Goal: Task Accomplishment & Management: Manage account settings

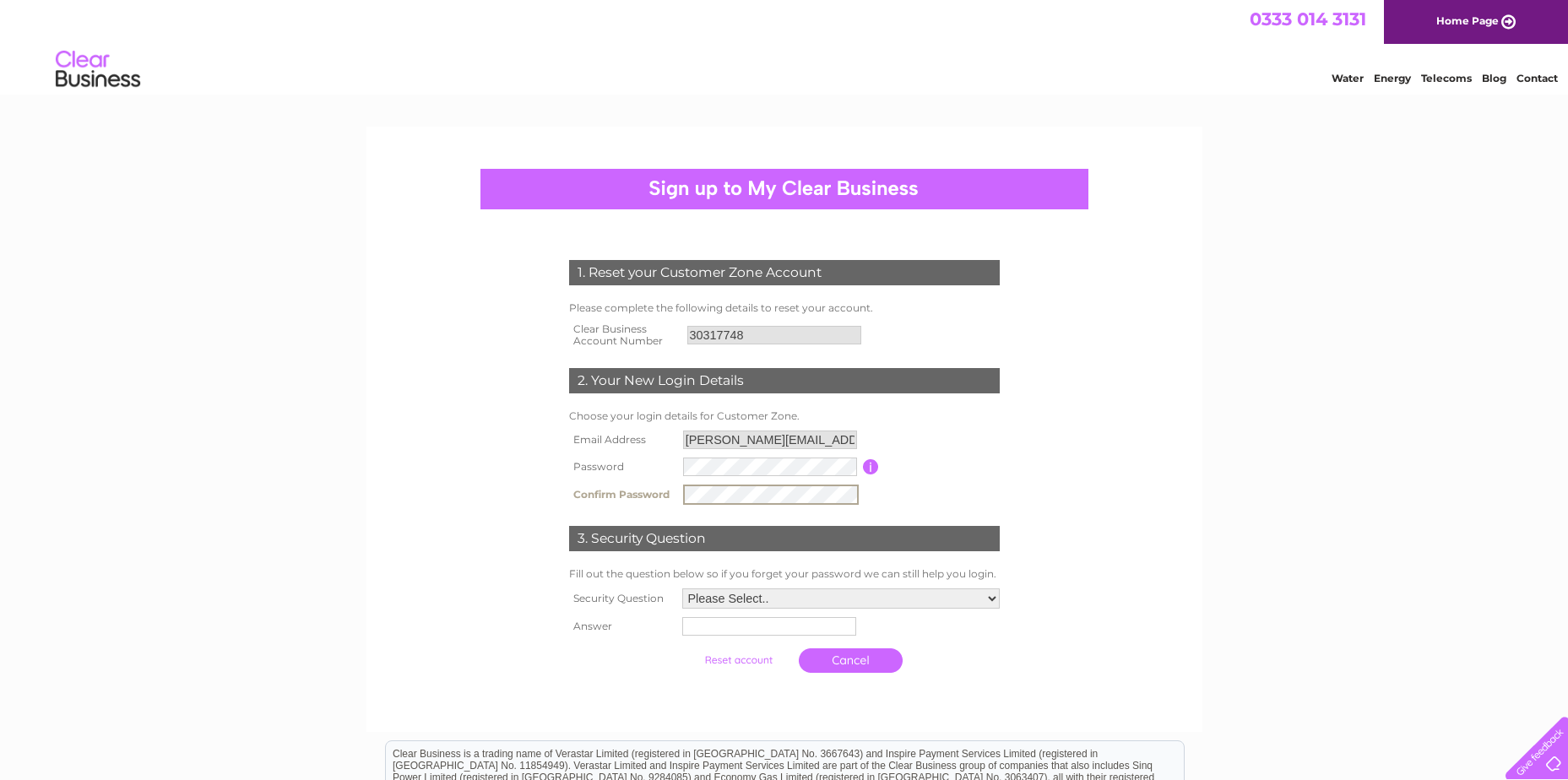
click at [671, 499] on tr "Confirm Password" at bounding box center [784, 495] width 439 height 29
click at [832, 456] on td at bounding box center [771, 466] width 184 height 27
click at [659, 476] on tr "Password Password must be at least 6 characters long" at bounding box center [784, 467] width 439 height 29
click at [726, 596] on select "Please Select.. In what town or city was your first job? In what town or city d…" at bounding box center [840, 597] width 319 height 22
select select "2"
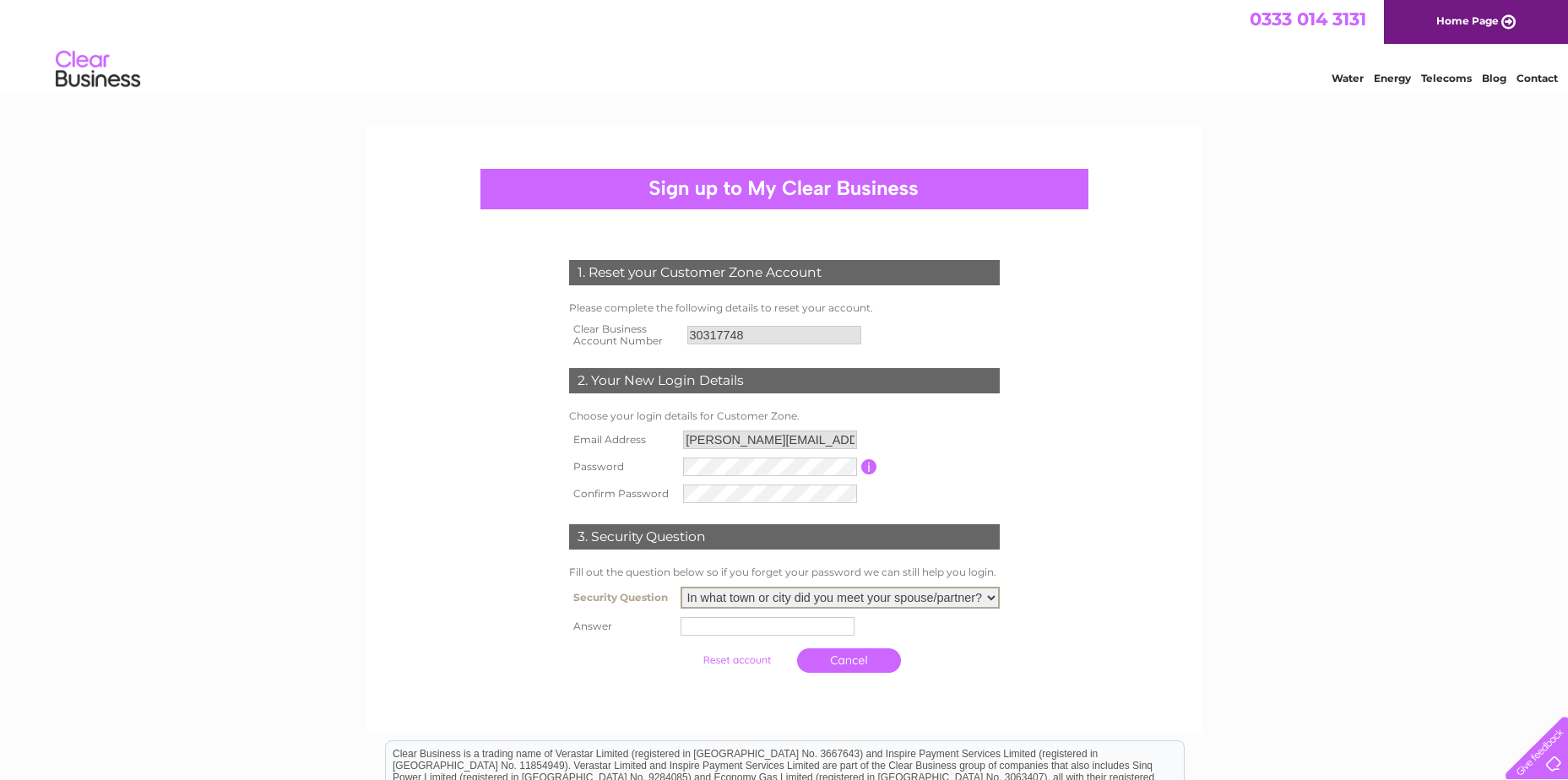
click at [681, 587] on select "Please Select.. In what town or city was your first job? In what town or city d…" at bounding box center [840, 597] width 319 height 22
click at [734, 619] on input "text" at bounding box center [767, 626] width 174 height 19
type input "hamilton"
click at [744, 665] on input "submit" at bounding box center [739, 660] width 103 height 24
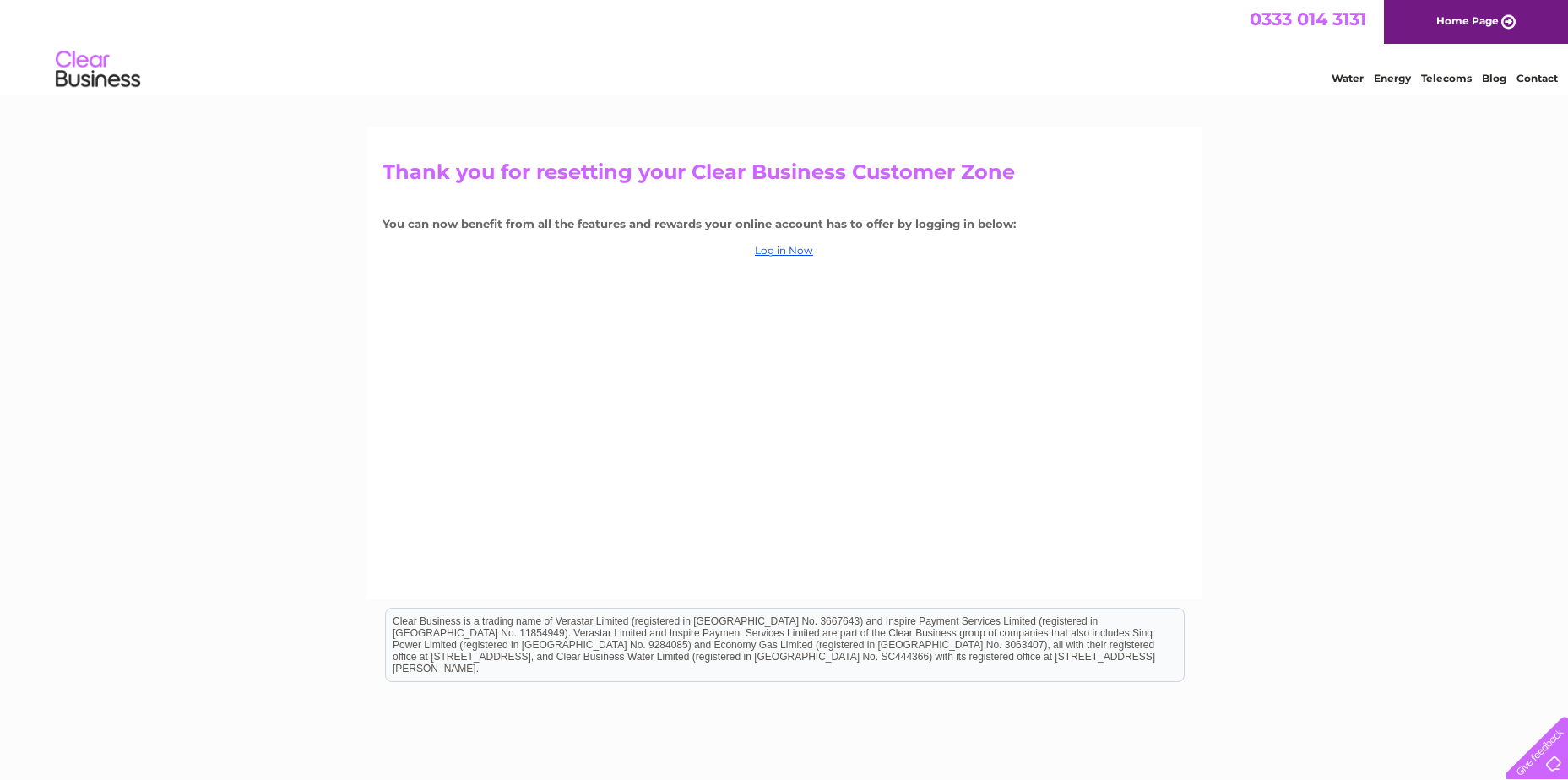
click at [763, 240] on div "Thank you for resetting your Clear Business Customer Zone You can now benefit f…" at bounding box center [784, 363] width 836 height 472
click at [780, 246] on link "Log in Now" at bounding box center [783, 250] width 58 height 12
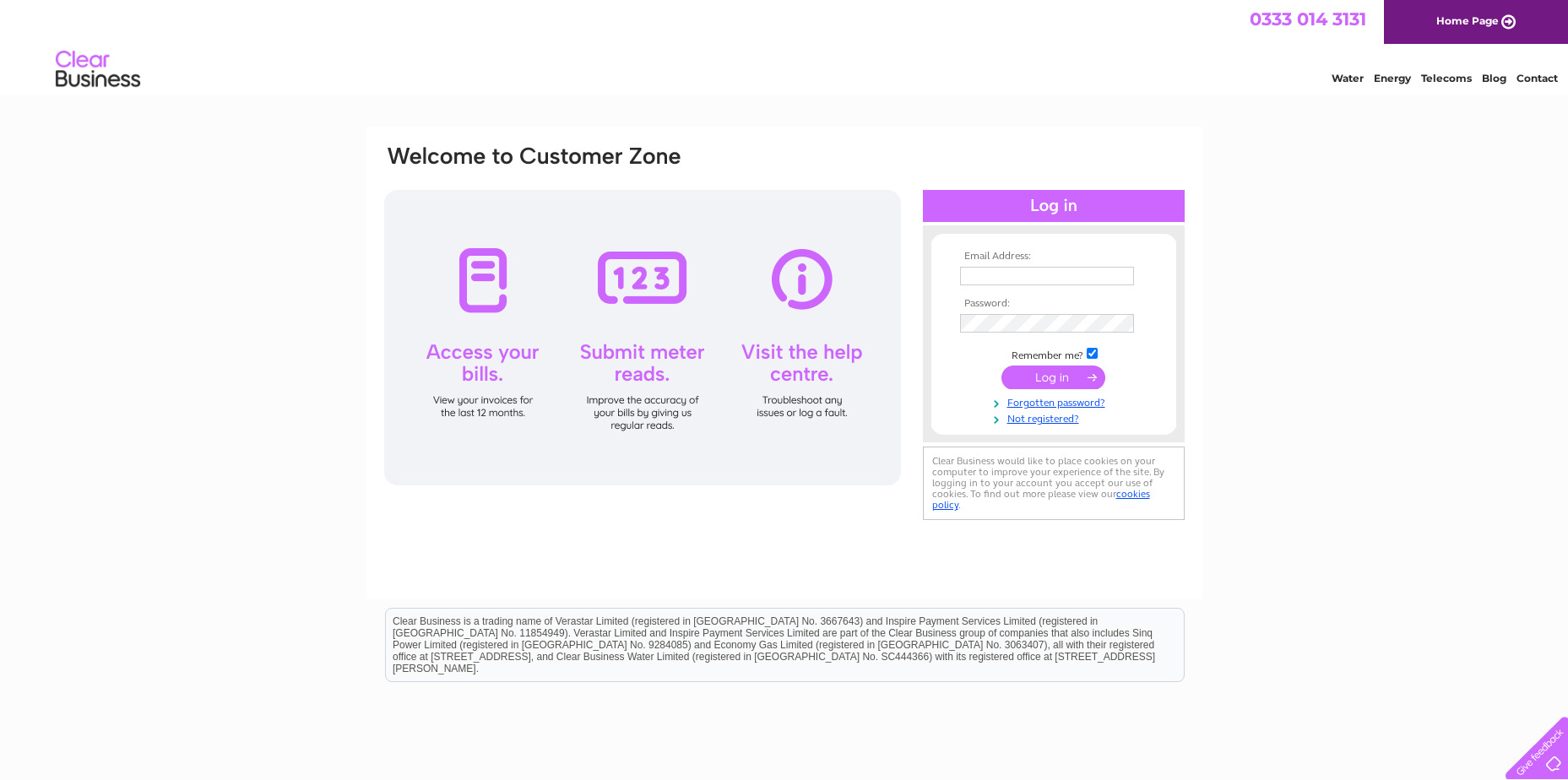
click at [1017, 283] on input "text" at bounding box center [1047, 275] width 174 height 19
type input "denis.lika@wgmengineering.co.uk"
click at [1025, 335] on td at bounding box center [1054, 324] width 196 height 27
click at [1054, 375] on input "submit" at bounding box center [1053, 377] width 103 height 24
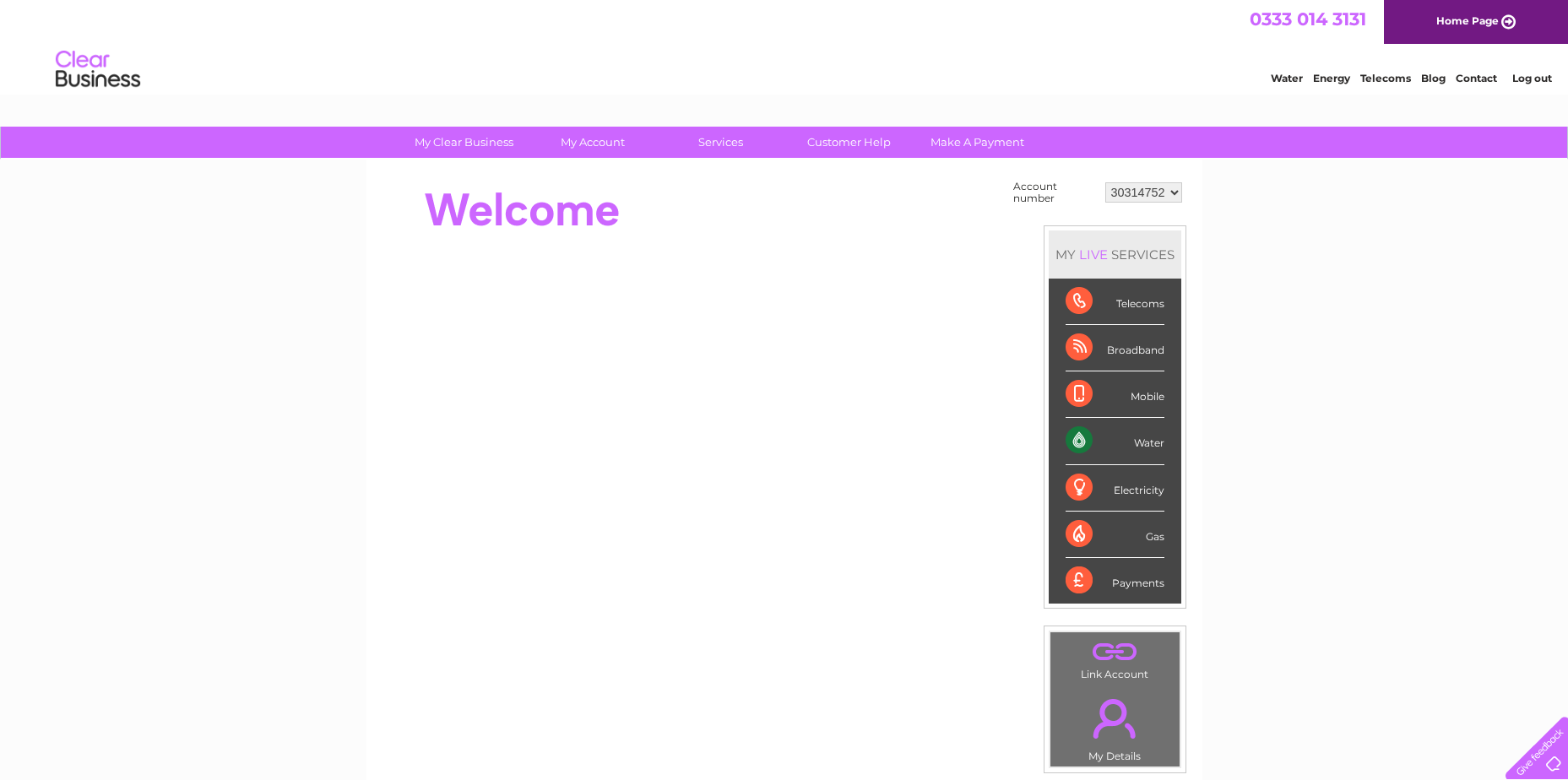
click at [1162, 194] on select "30314752" at bounding box center [1143, 193] width 77 height 21
click at [1260, 185] on div "My Clear Business Login Details My Details My Preferences Link Account My Accou…" at bounding box center [784, 603] width 1568 height 952
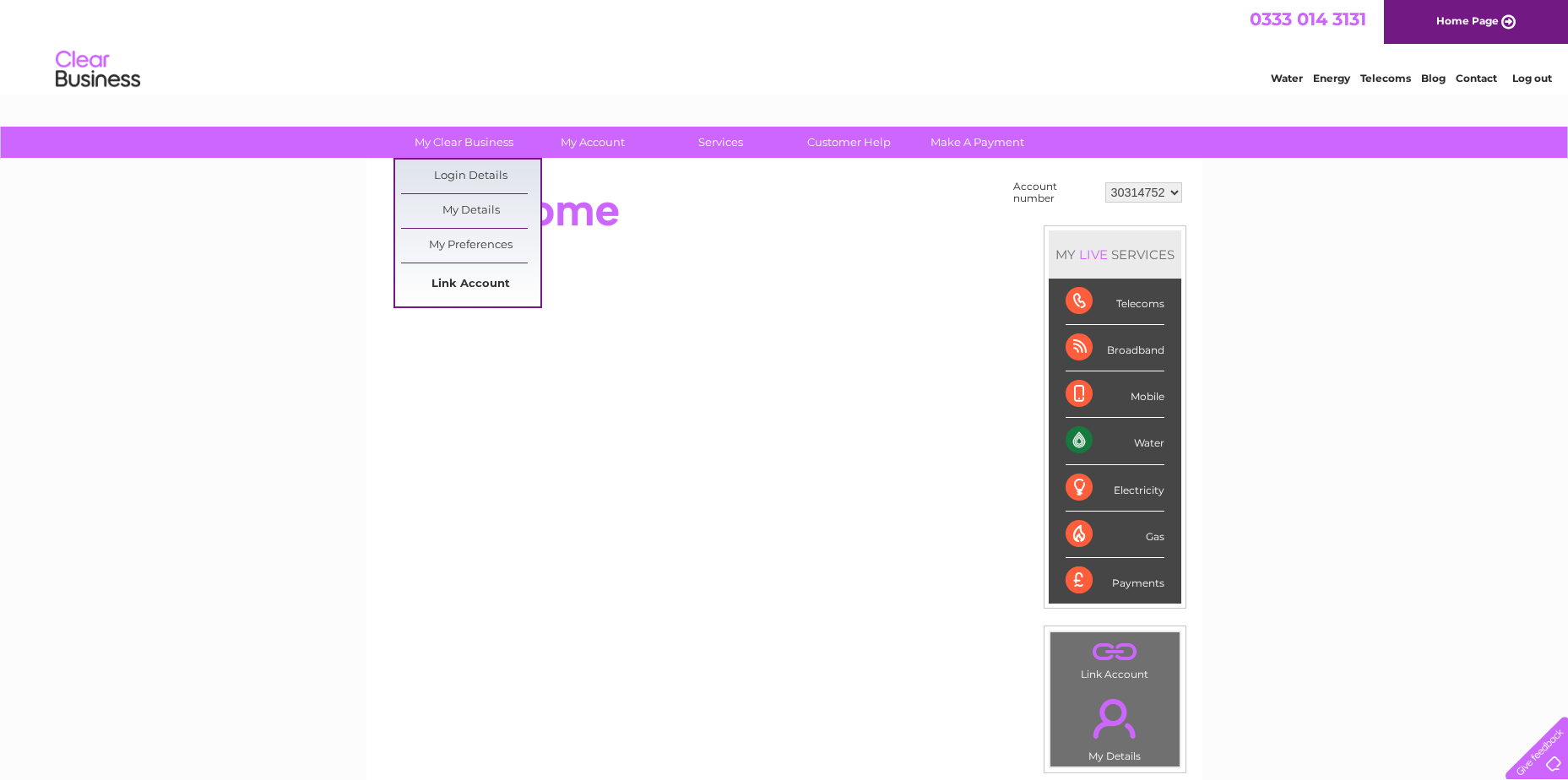
click at [472, 280] on link "Link Account" at bounding box center [471, 284] width 139 height 34
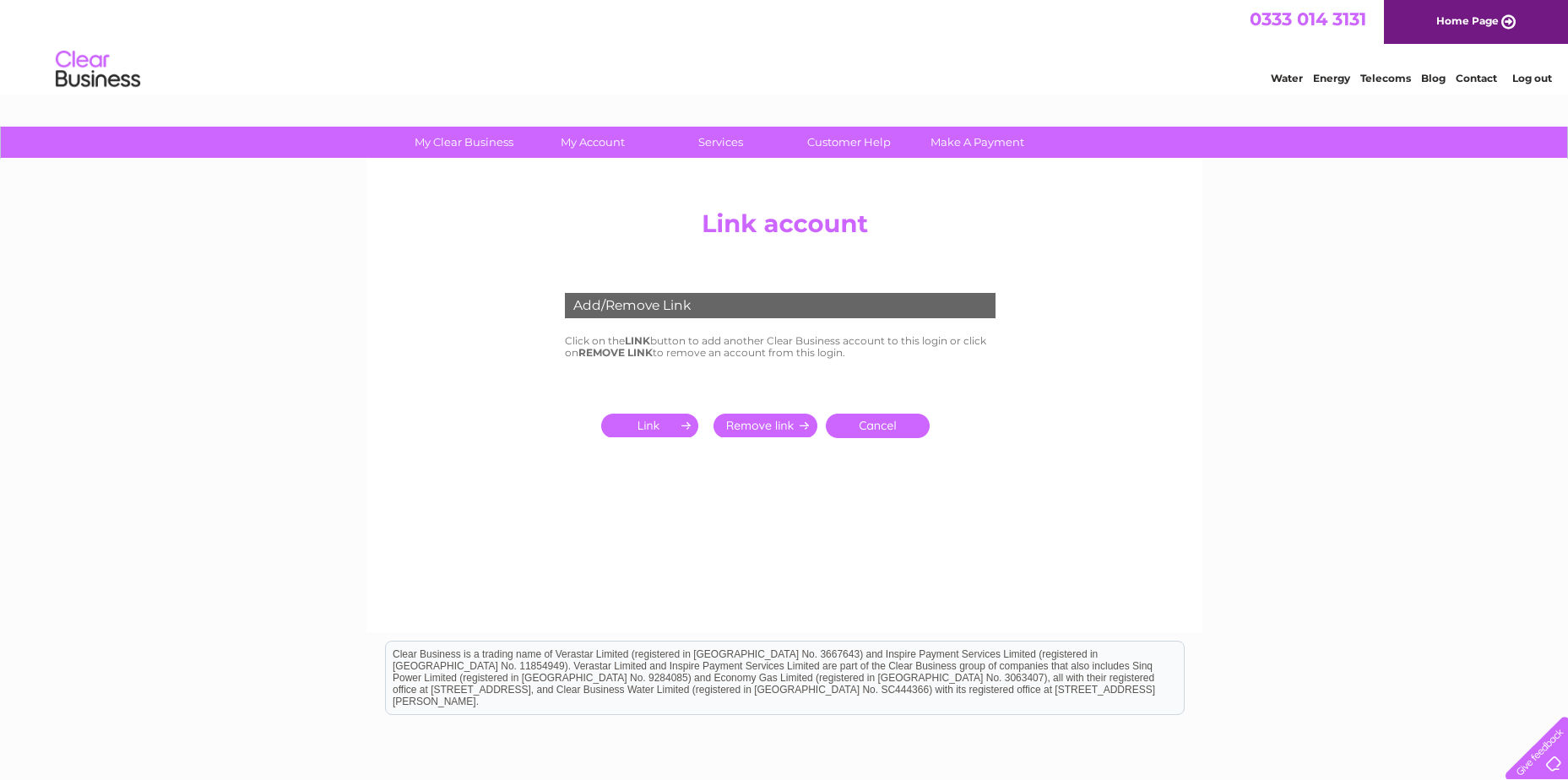
click at [644, 429] on input "submit" at bounding box center [653, 425] width 103 height 24
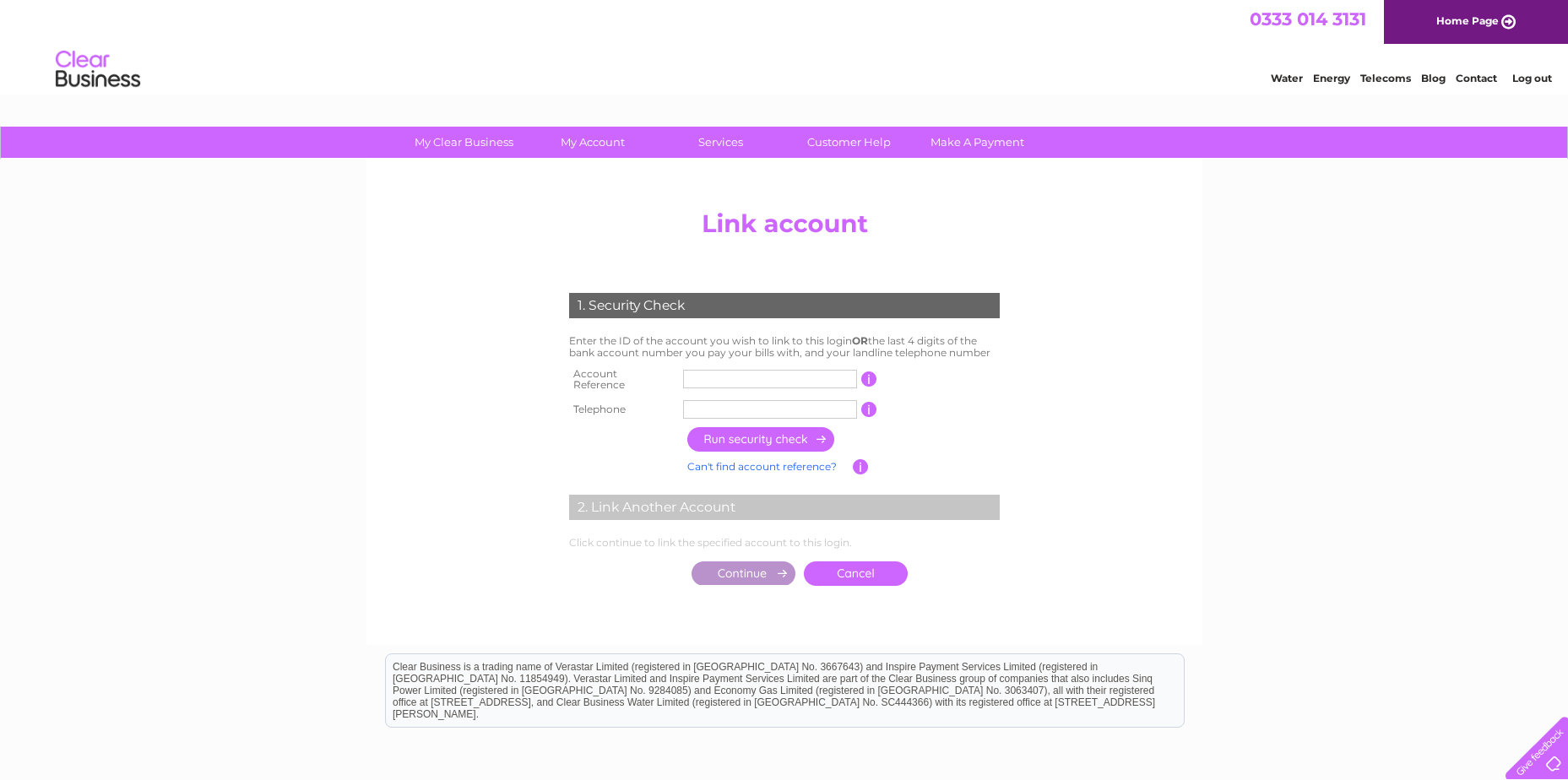
click at [700, 372] on input "text" at bounding box center [770, 379] width 174 height 19
type input "30317748"
click at [706, 400] on input "text" at bounding box center [770, 409] width 174 height 19
type input "07436088642"
click at [769, 431] on input "button" at bounding box center [762, 439] width 149 height 24
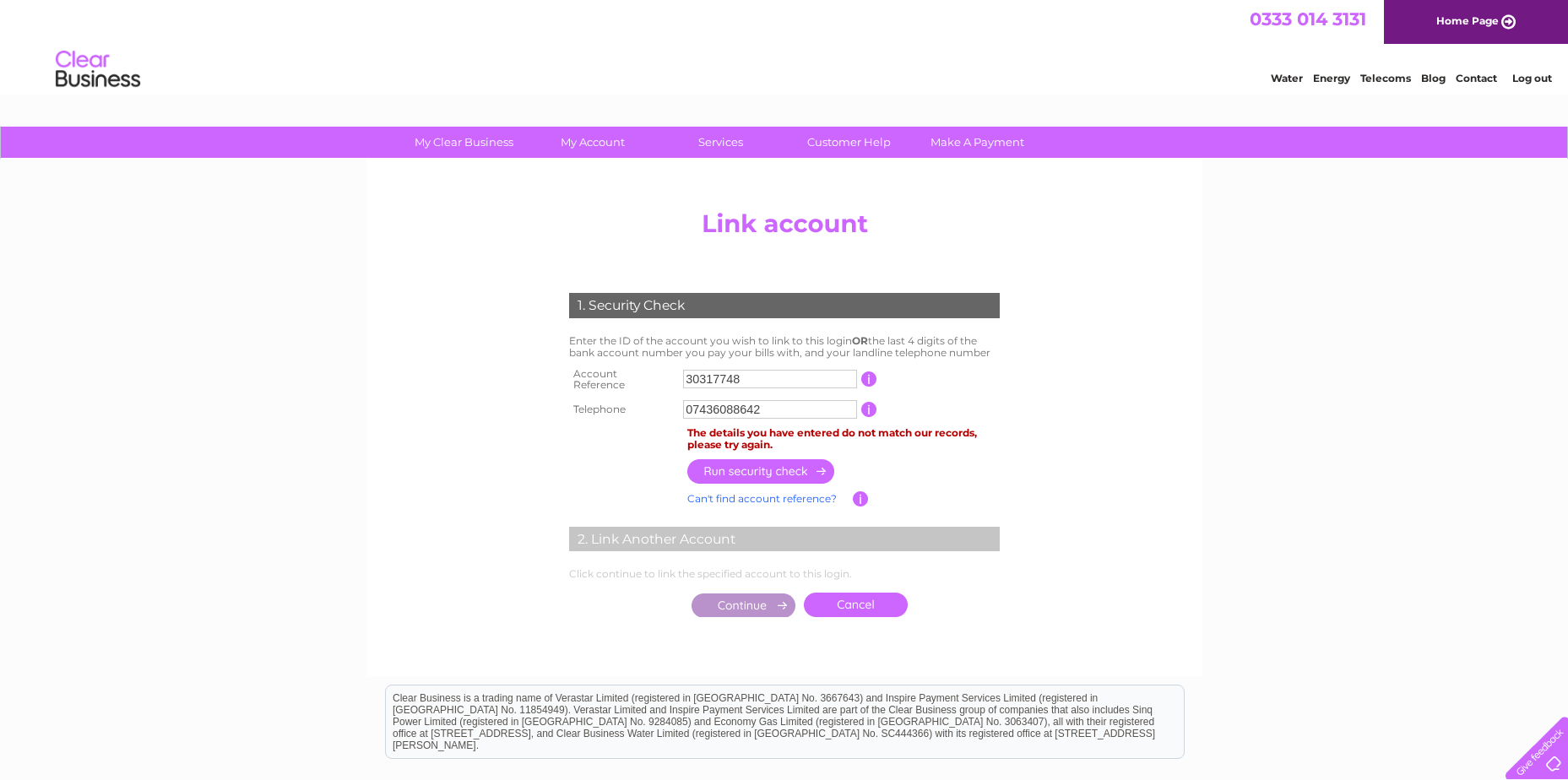
drag, startPoint x: 769, startPoint y: 403, endPoint x: 662, endPoint y: 408, distance: 107.1
click at [662, 408] on tr "Telephone 07436088642 1 of the landline telephone numbers you have given us" at bounding box center [784, 409] width 439 height 27
type input "07467149034"
click at [763, 463] on input "button" at bounding box center [762, 471] width 149 height 24
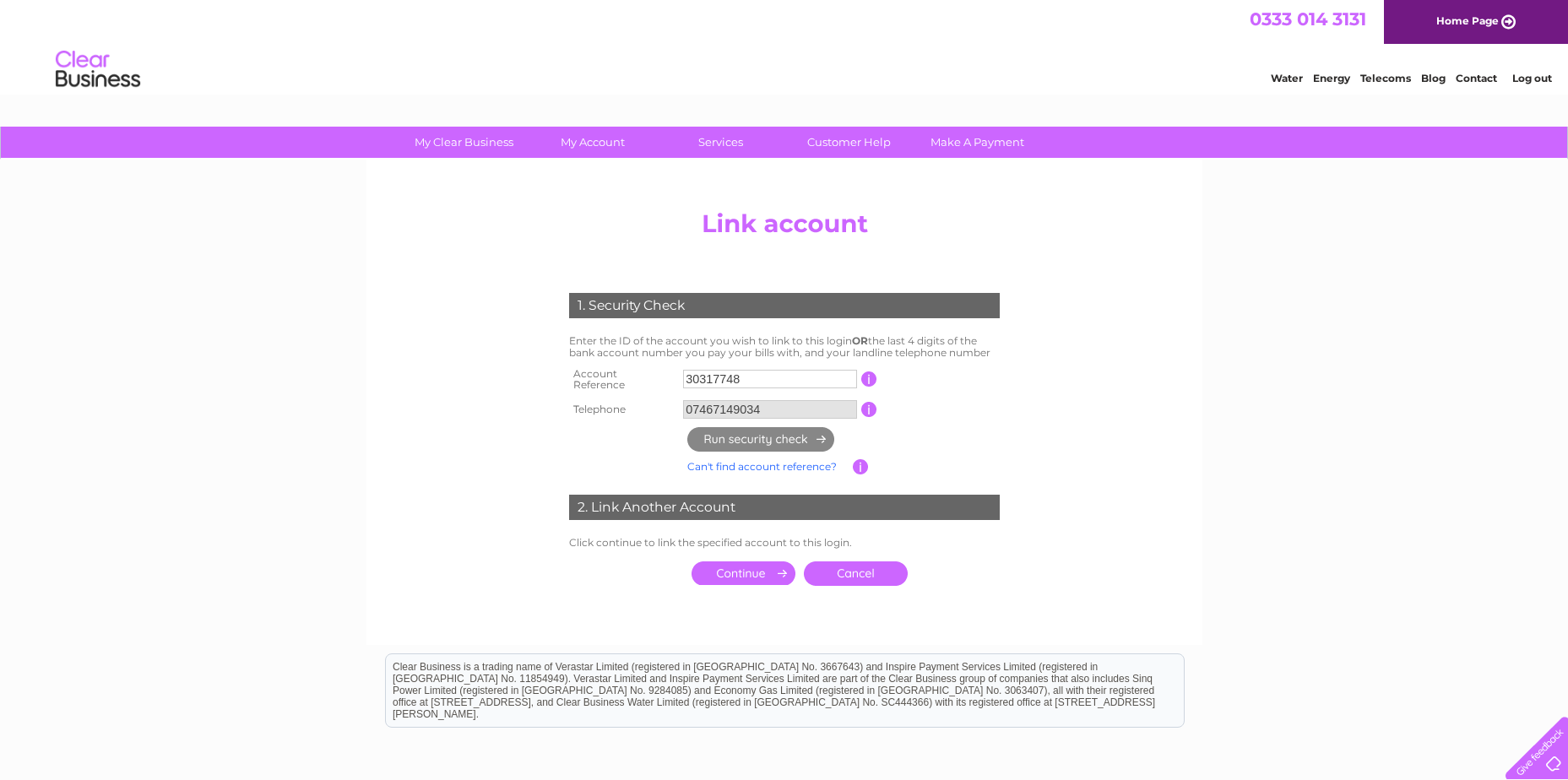
click at [745, 570] on input "submit" at bounding box center [743, 573] width 103 height 24
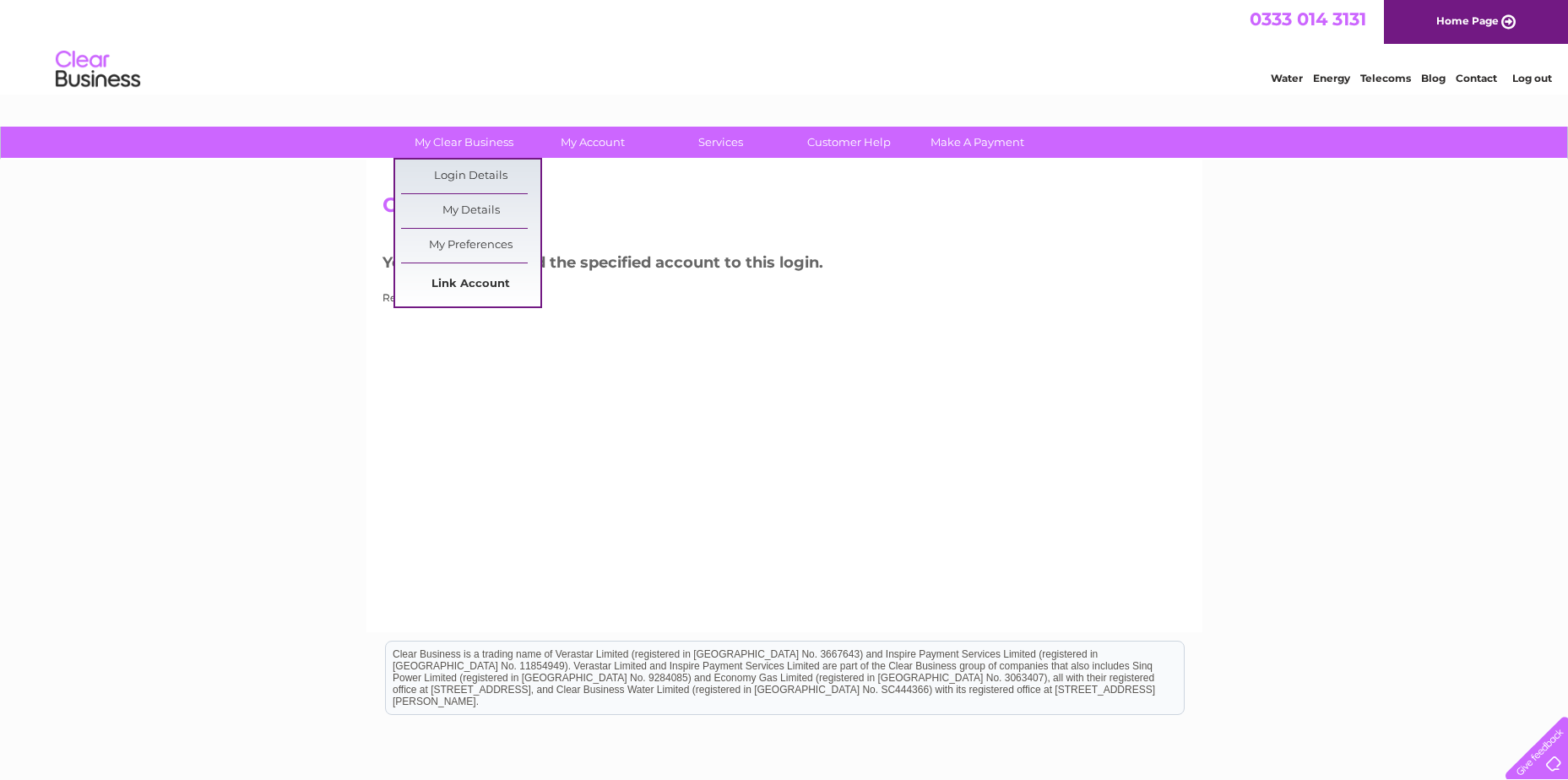
click at [480, 285] on link "Link Account" at bounding box center [471, 284] width 139 height 34
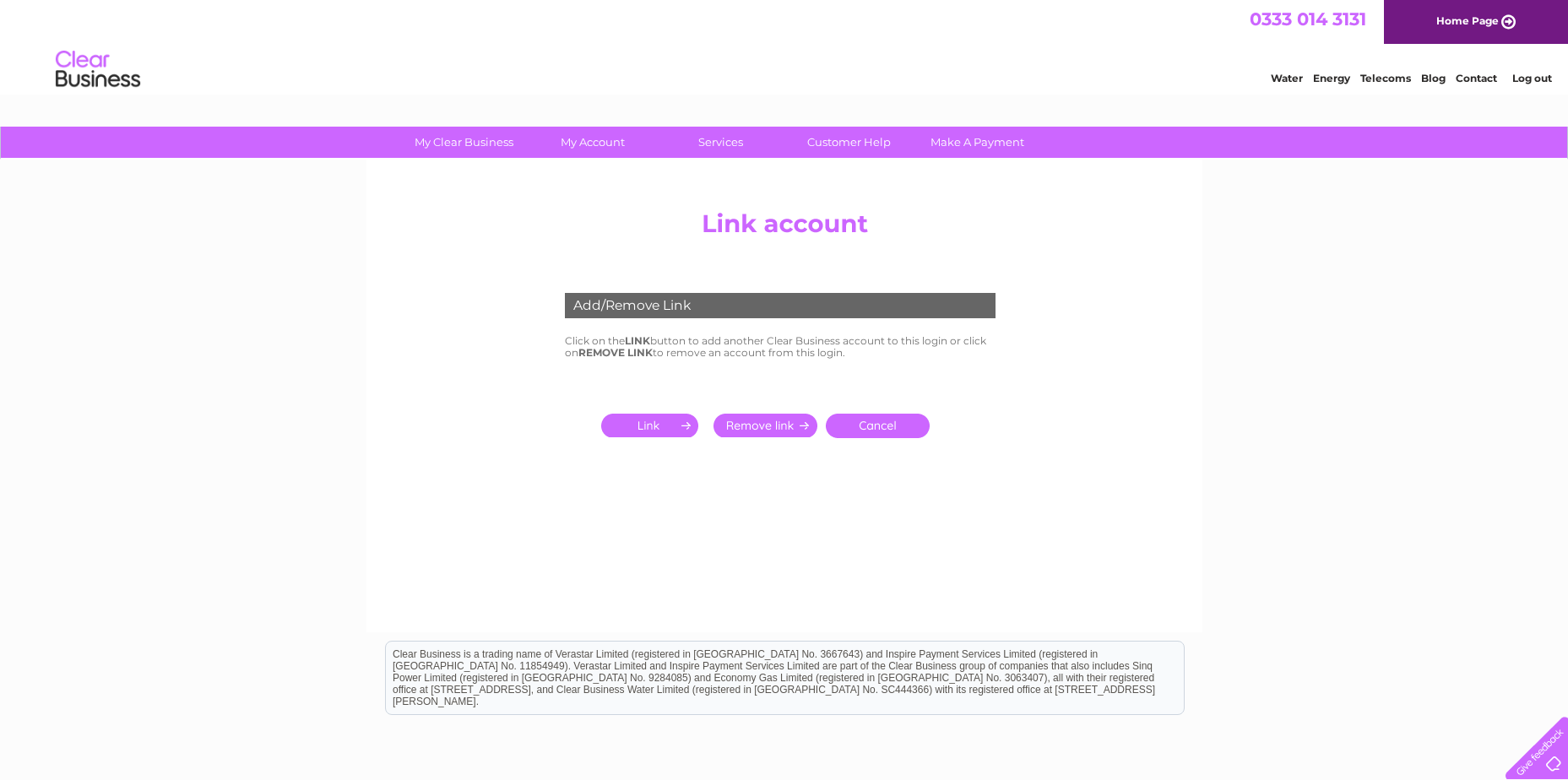
click at [669, 427] on input "submit" at bounding box center [653, 425] width 103 height 24
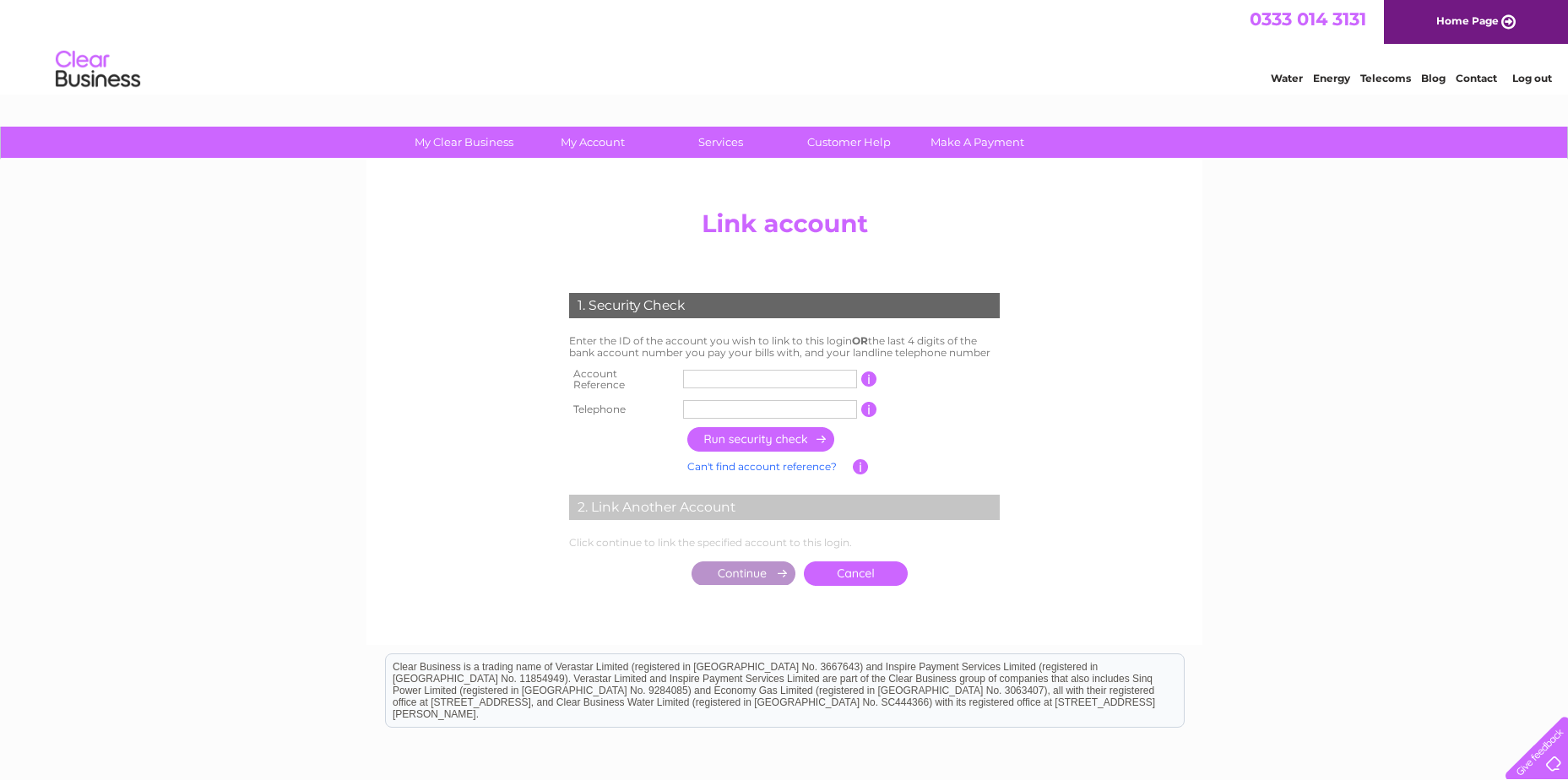
click at [697, 383] on input "text" at bounding box center [770, 379] width 174 height 19
click at [695, 400] on input "text" at bounding box center [770, 409] width 174 height 19
type input "07467149034"
drag, startPoint x: 752, startPoint y: 376, endPoint x: 644, endPoint y: 378, distance: 108.0
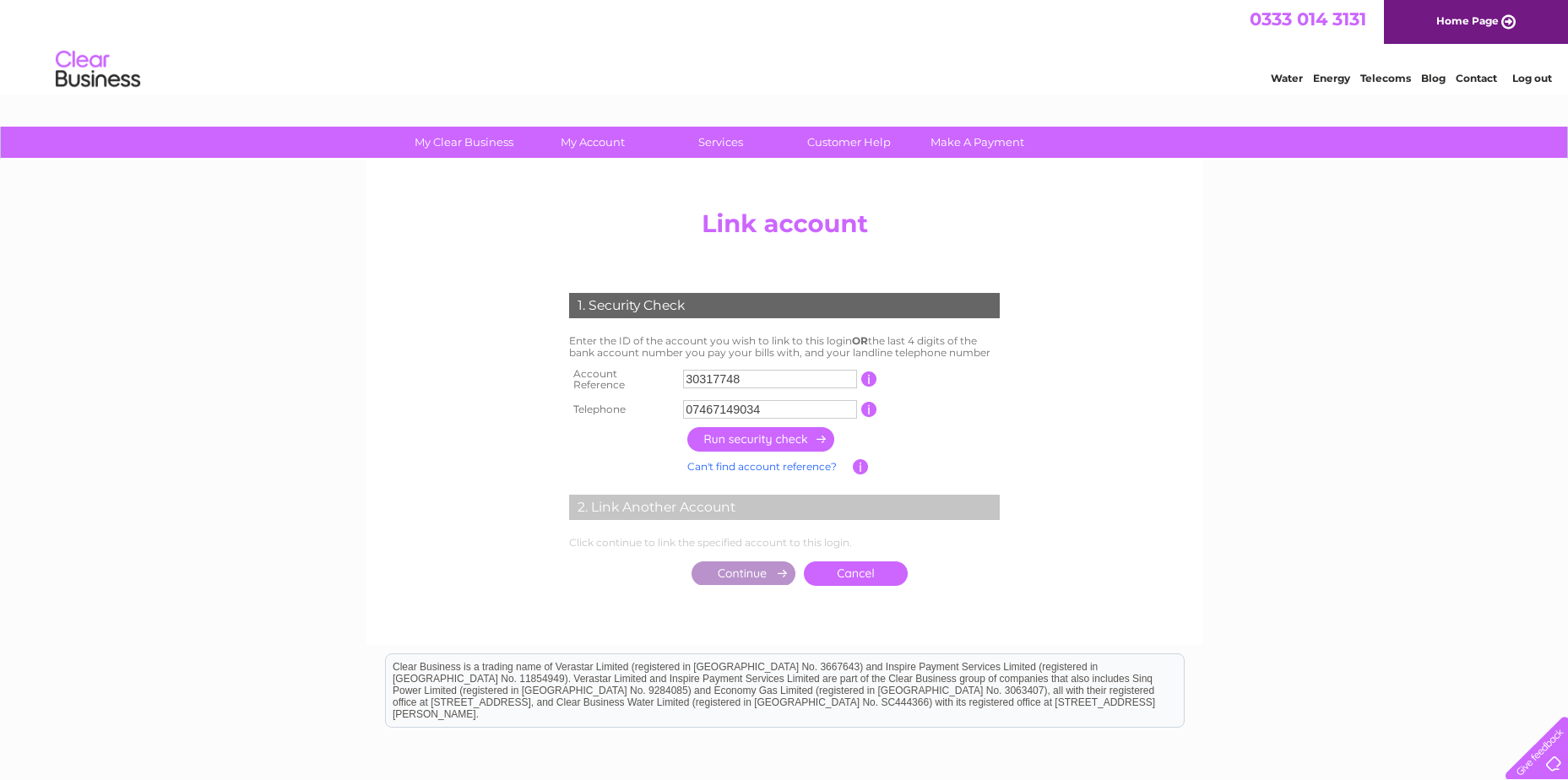
click at [644, 378] on tr "Account Reference 30317748 This should appear at the top of your bill and its t…" at bounding box center [784, 380] width 439 height 34
type input "30317716"
click at [728, 435] on input "button" at bounding box center [762, 439] width 149 height 24
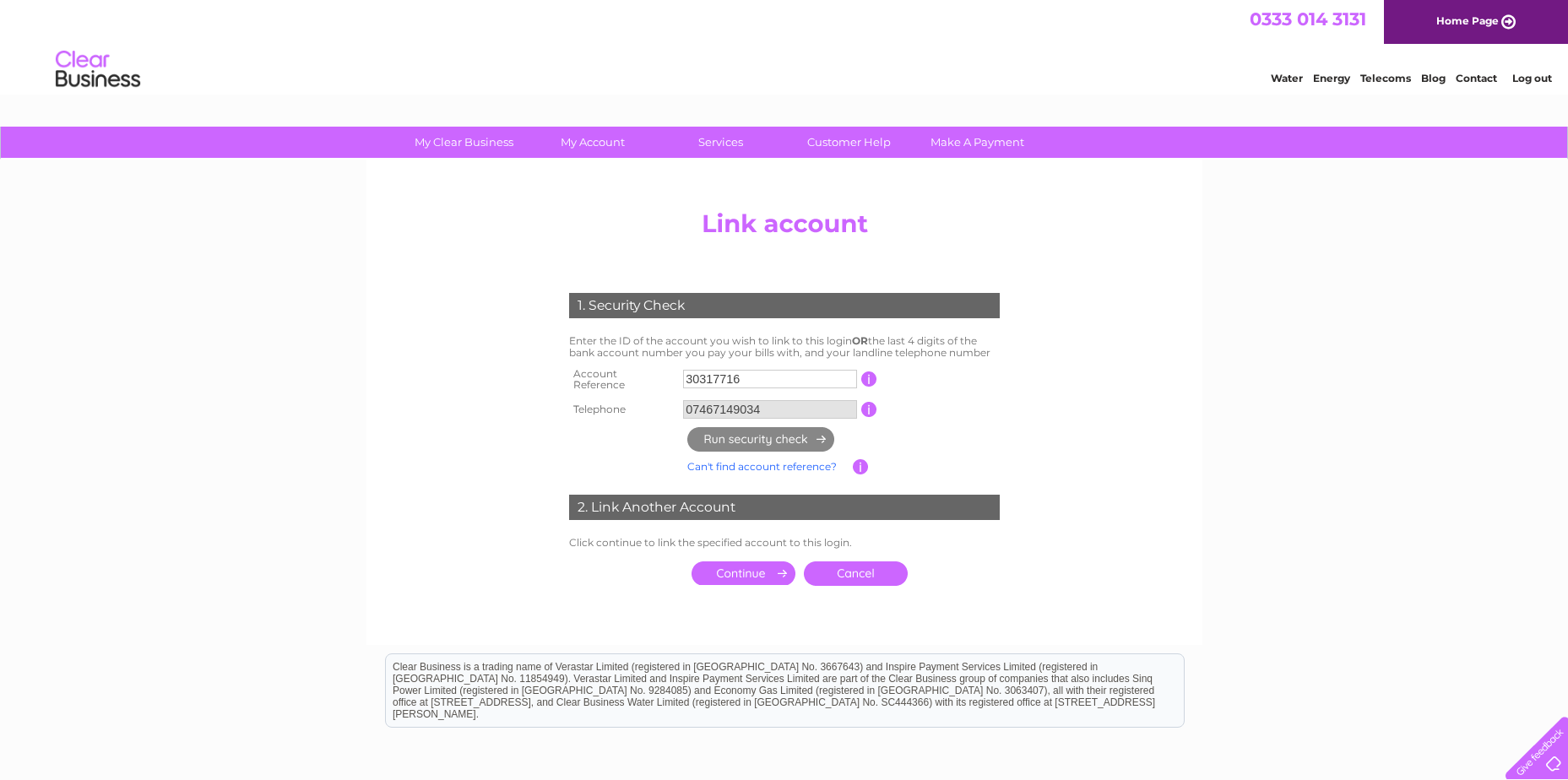
click at [731, 569] on input "submit" at bounding box center [743, 573] width 103 height 24
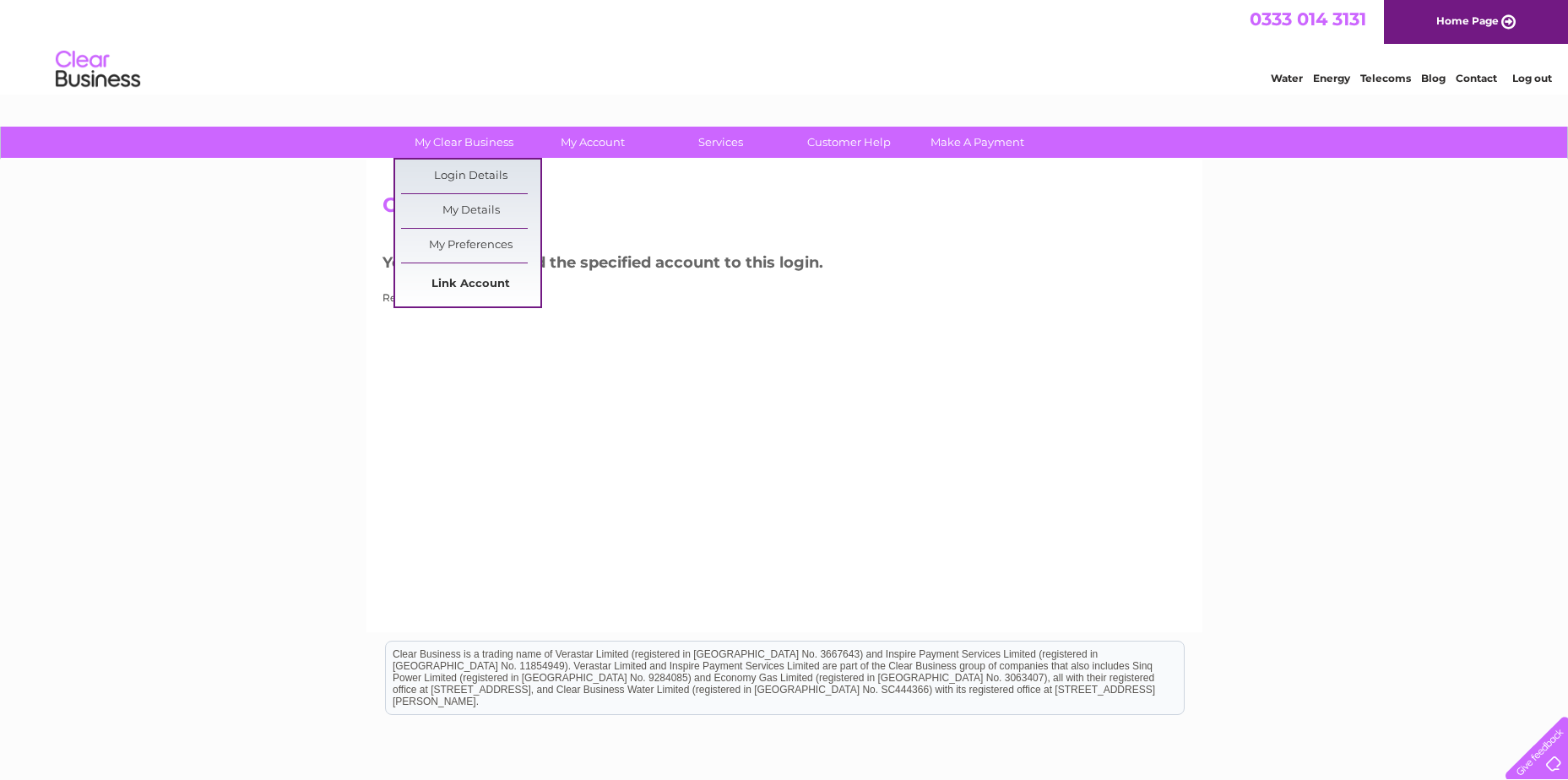
click at [446, 279] on link "Link Account" at bounding box center [471, 284] width 139 height 34
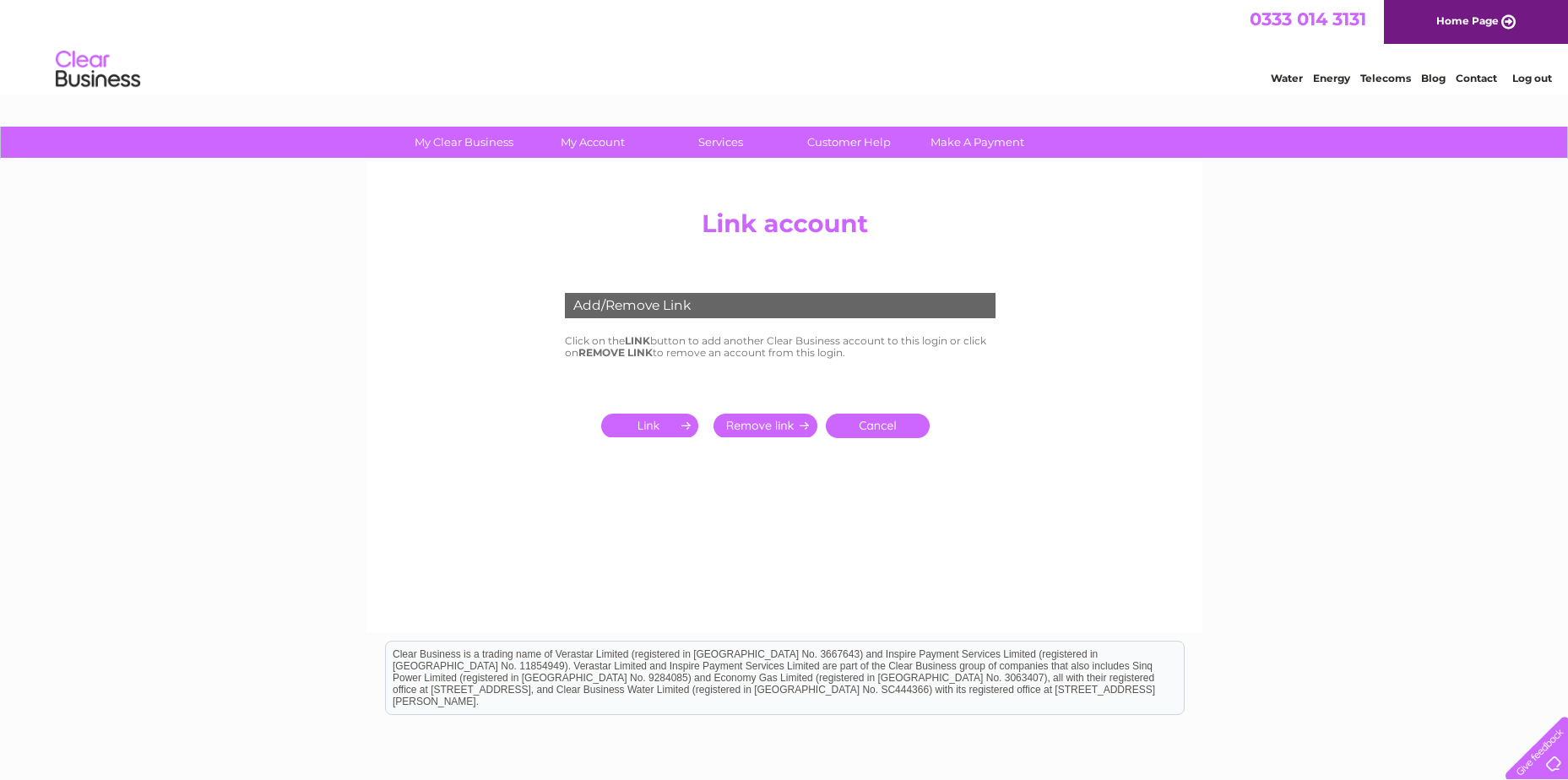
click at [648, 434] on input "submit" at bounding box center [653, 425] width 103 height 24
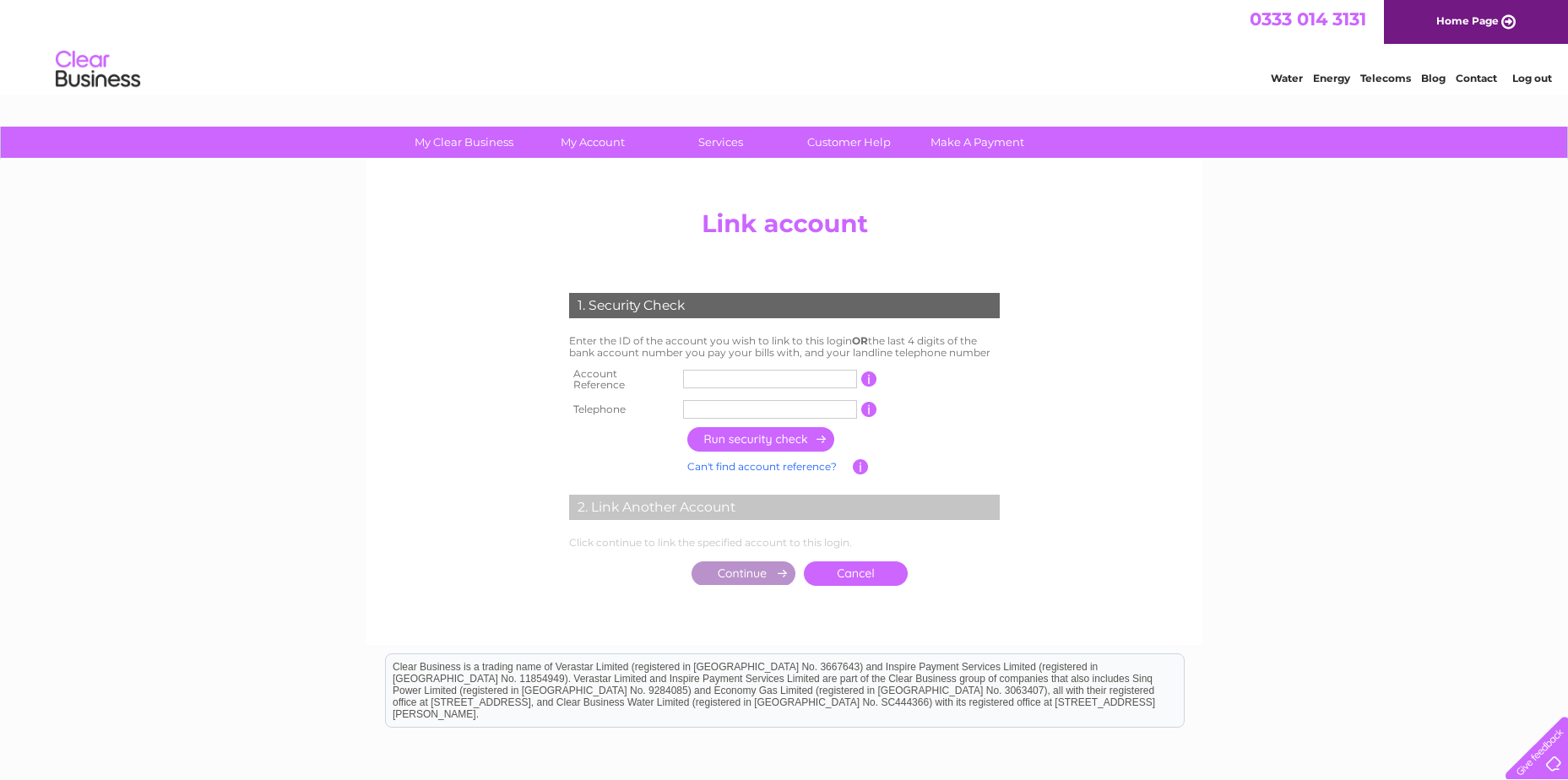
click at [694, 401] on input "text" at bounding box center [770, 409] width 174 height 19
type input "07467149034"
drag, startPoint x: 740, startPoint y: 372, endPoint x: 675, endPoint y: 377, distance: 65.2
click at [675, 377] on tr "Account Reference 30317716 This should appear at the top of your bill and its t…" at bounding box center [784, 380] width 439 height 34
type input "30314358"
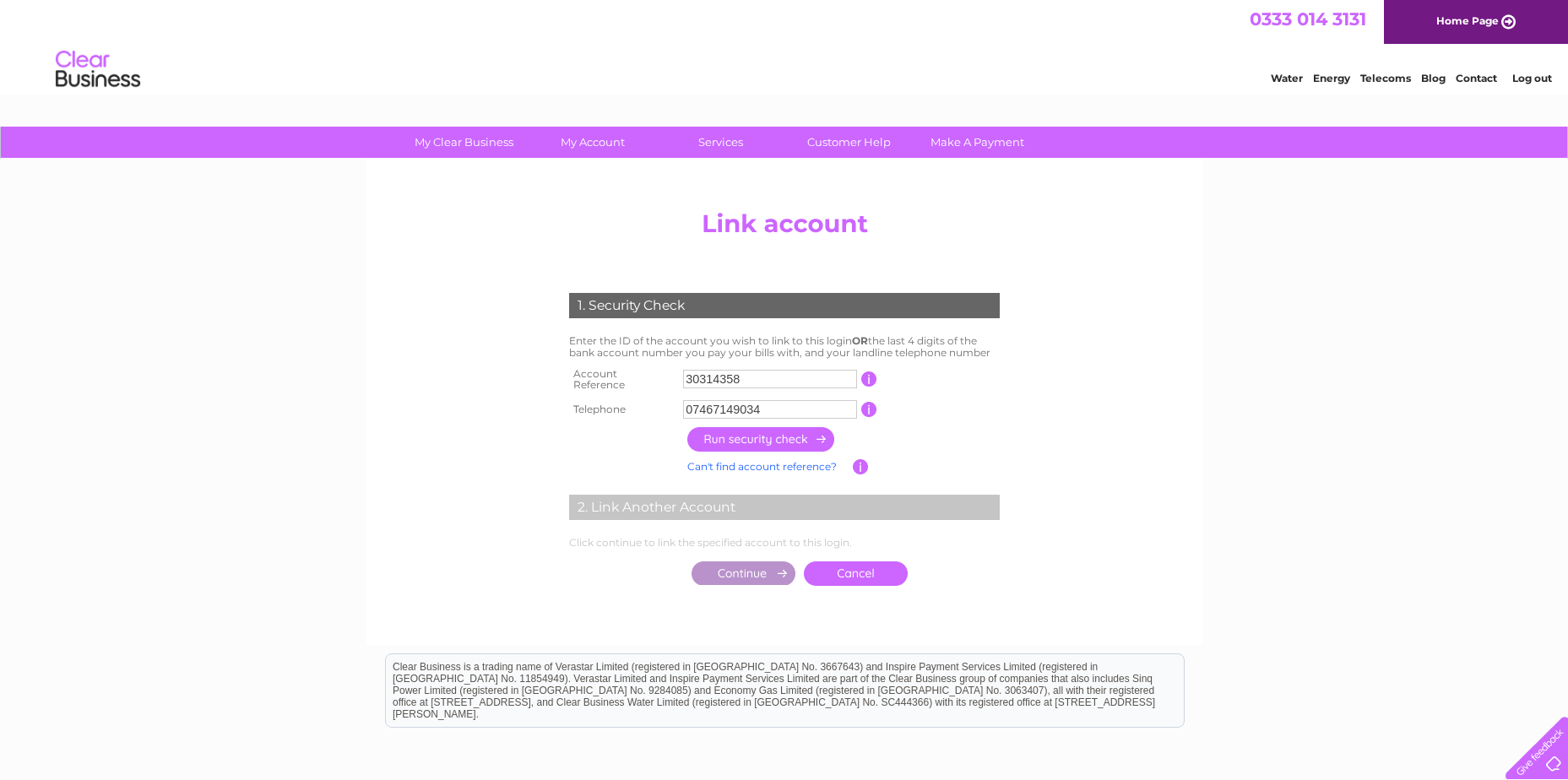
click at [766, 427] on input "button" at bounding box center [762, 439] width 149 height 24
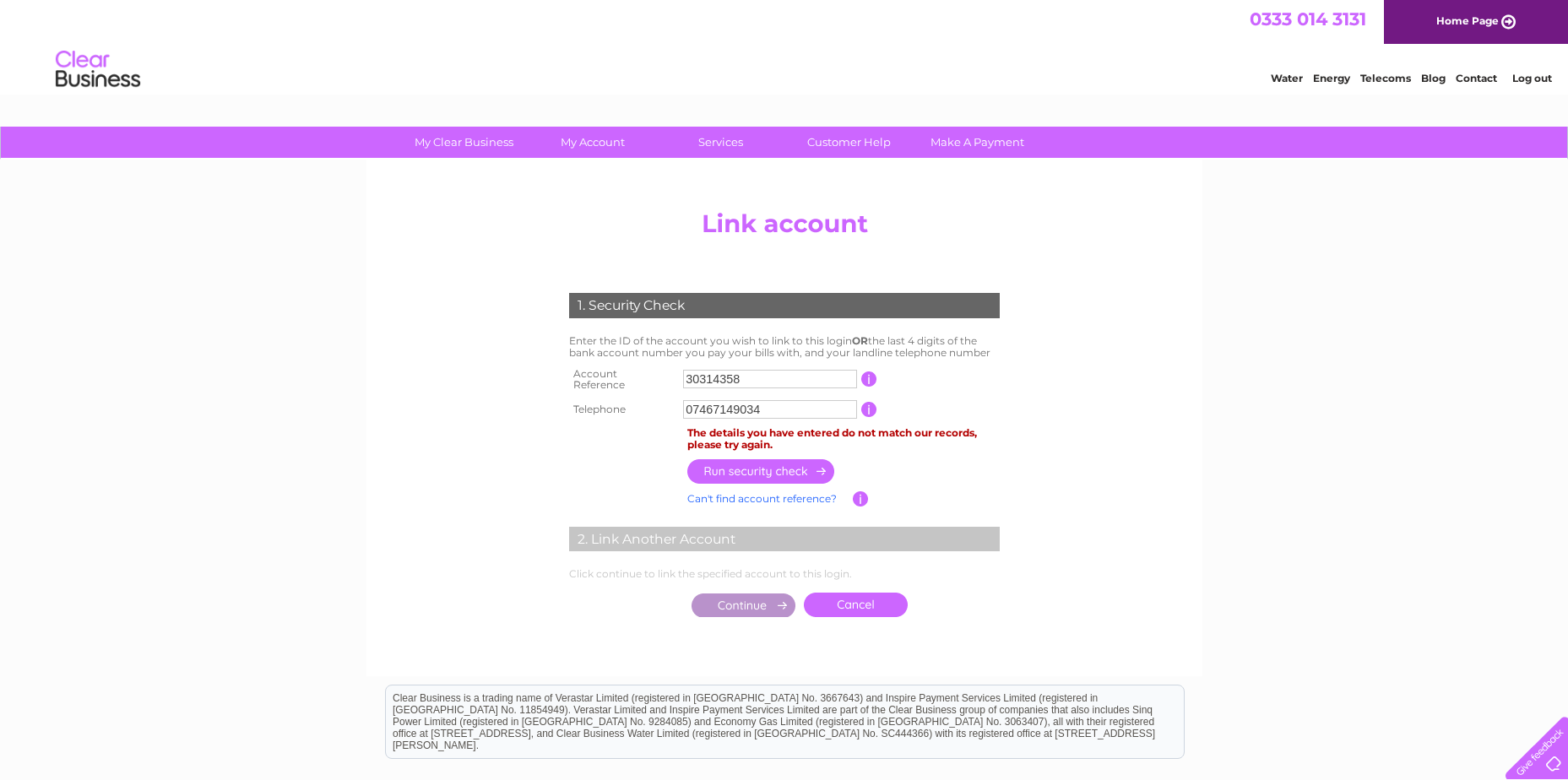
drag, startPoint x: 770, startPoint y: 401, endPoint x: 675, endPoint y: 398, distance: 95.0
click at [675, 398] on tr "Telephone 07467149034 1 of the landline telephone numbers you have given us" at bounding box center [784, 409] width 439 height 27
type input "01414458877"
click at [720, 459] on input "button" at bounding box center [762, 471] width 149 height 24
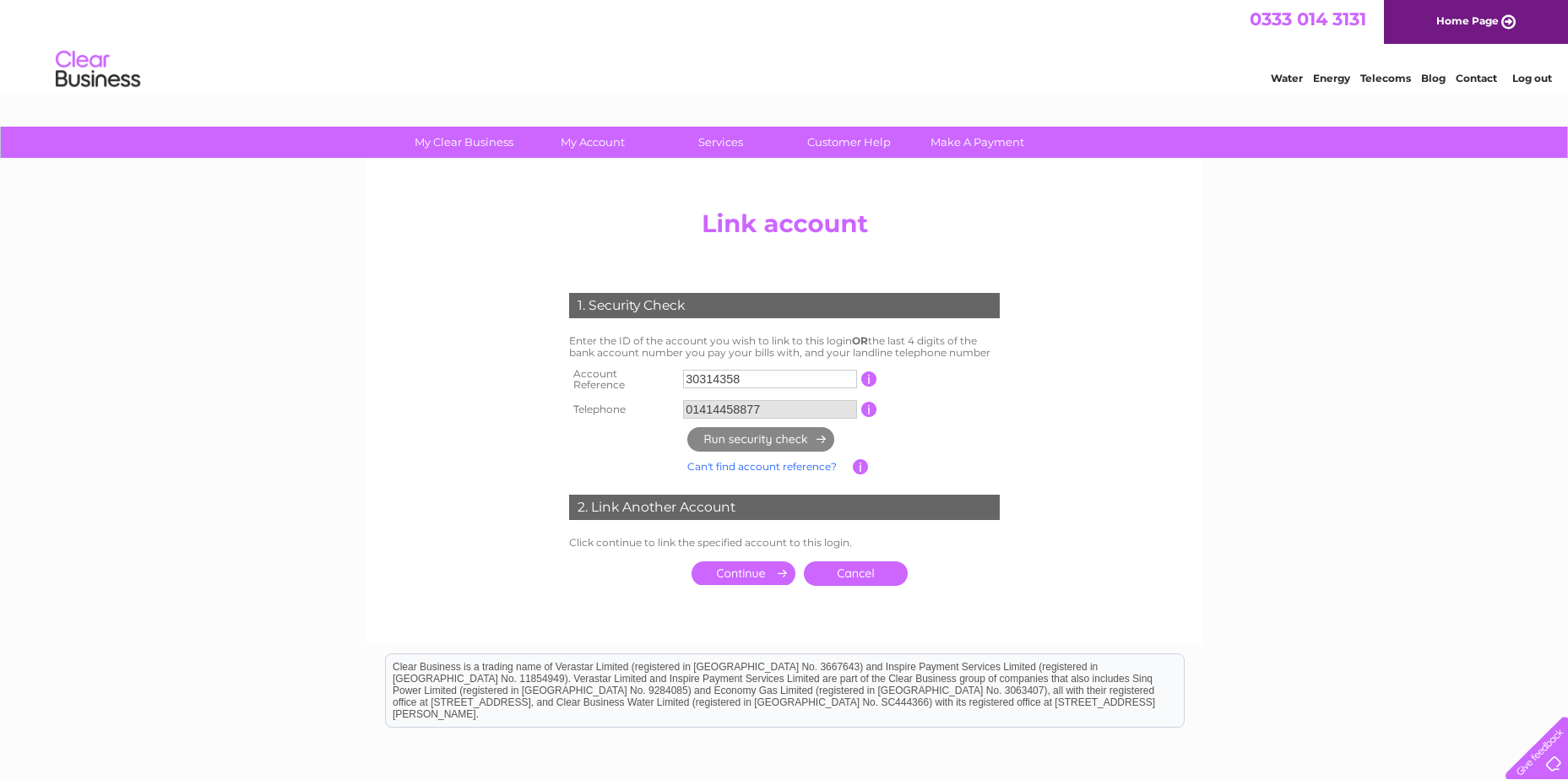
click at [753, 562] on input "submit" at bounding box center [743, 573] width 103 height 24
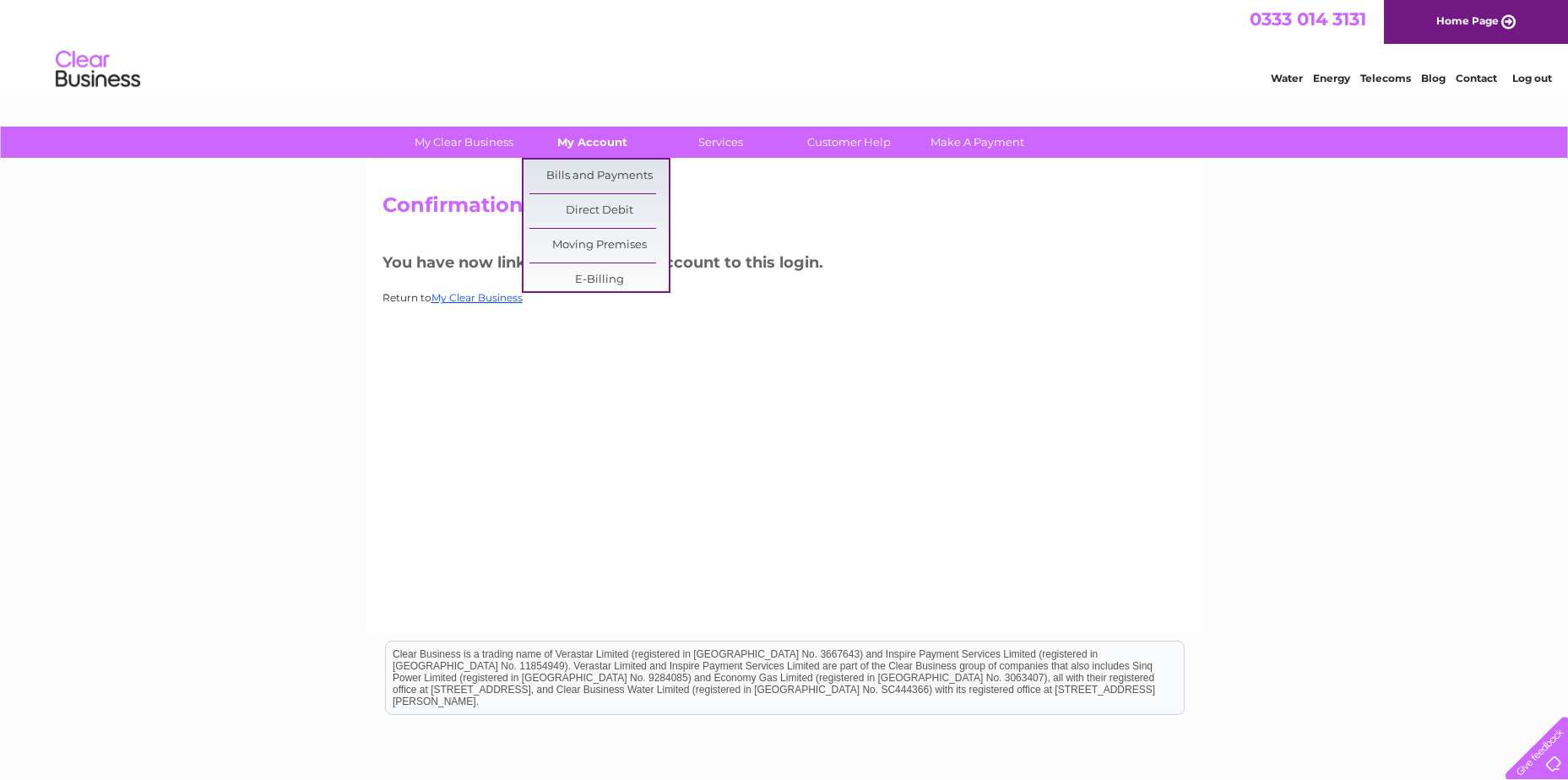
click at [599, 137] on link "My Account" at bounding box center [592, 142] width 139 height 31
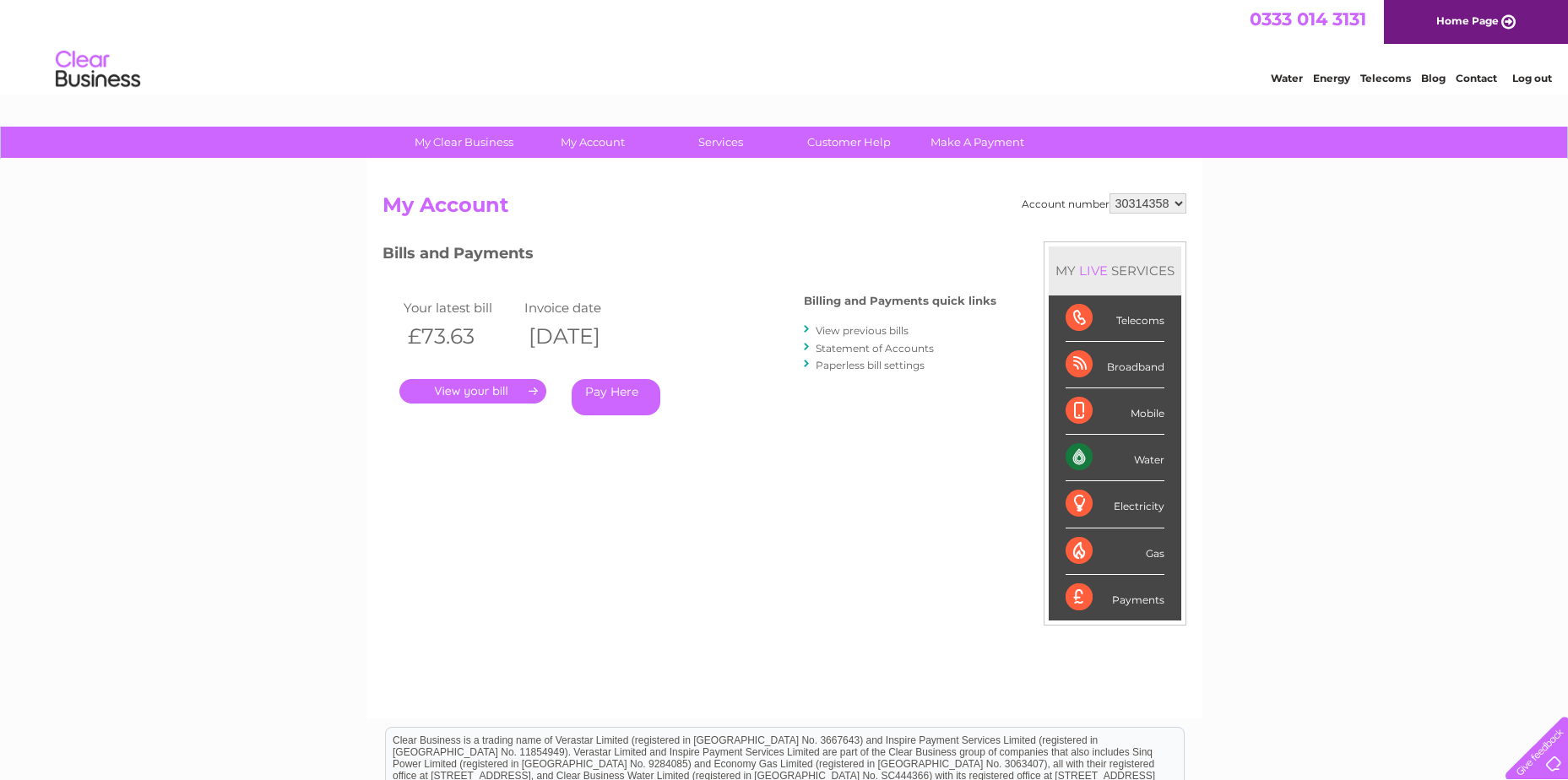
click at [1185, 210] on select "30314358 30314752 30317716 30317748" at bounding box center [1148, 203] width 77 height 21
click at [1311, 262] on div "My Clear Business Login Details My Details My Preferences Link Account My Accou…" at bounding box center [784, 567] width 1568 height 881
click at [1162, 201] on select "30314358 30314752 30317716 30317748" at bounding box center [1148, 203] width 77 height 21
click at [1165, 199] on select "30314358 30314752 30317716 30317748" at bounding box center [1148, 203] width 77 height 21
select select "30314752"
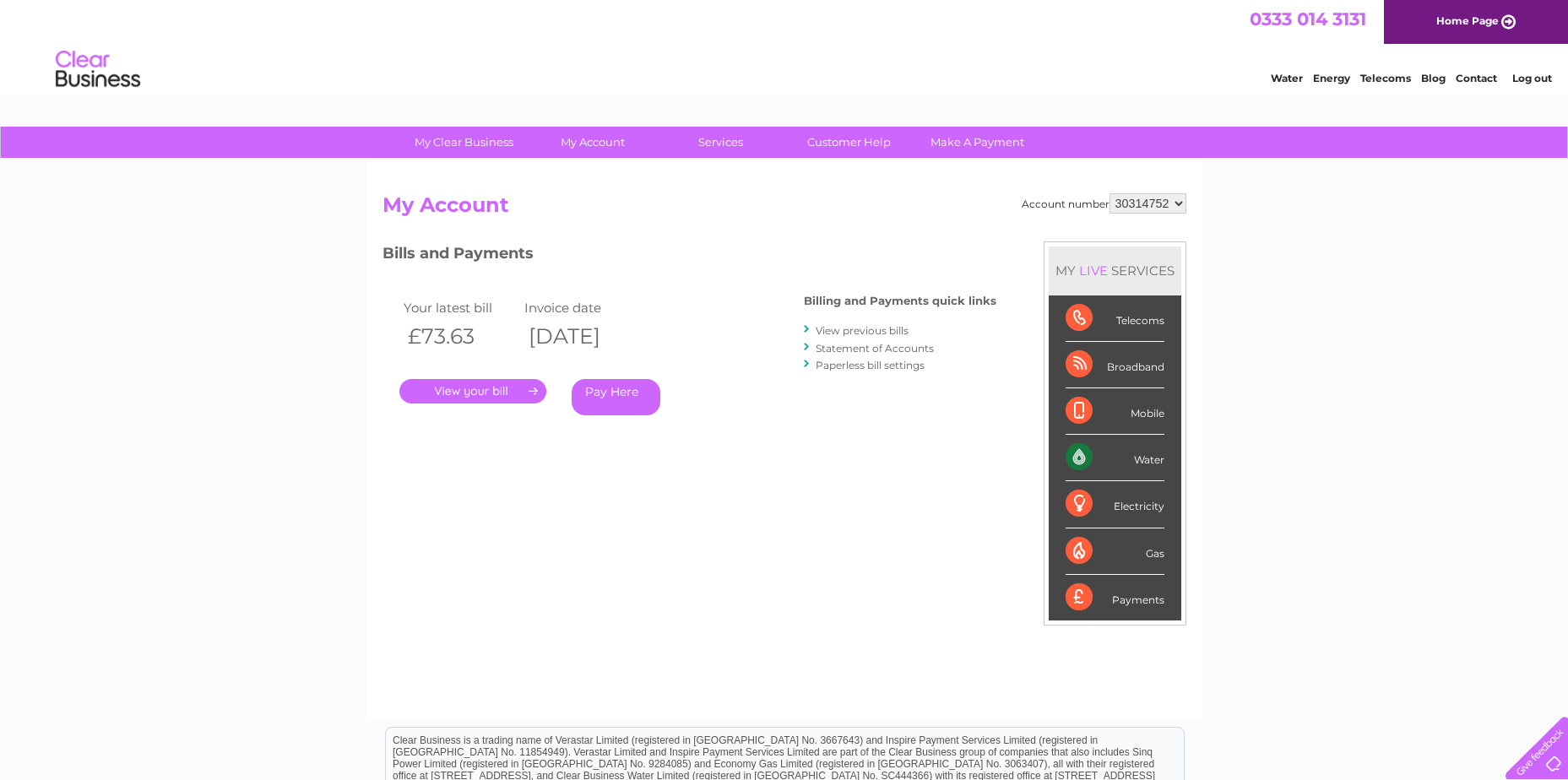
click at [1110, 193] on select "30314358 30314752 30317716 30317748" at bounding box center [1148, 203] width 77 height 21
select select "30317716"
click at [1110, 193] on select "30314358 30314752 30317716 30317748" at bounding box center [1148, 203] width 77 height 21
click at [1148, 211] on select "30314358 30314752 30317716 30317748" at bounding box center [1148, 203] width 77 height 21
select select "30317748"
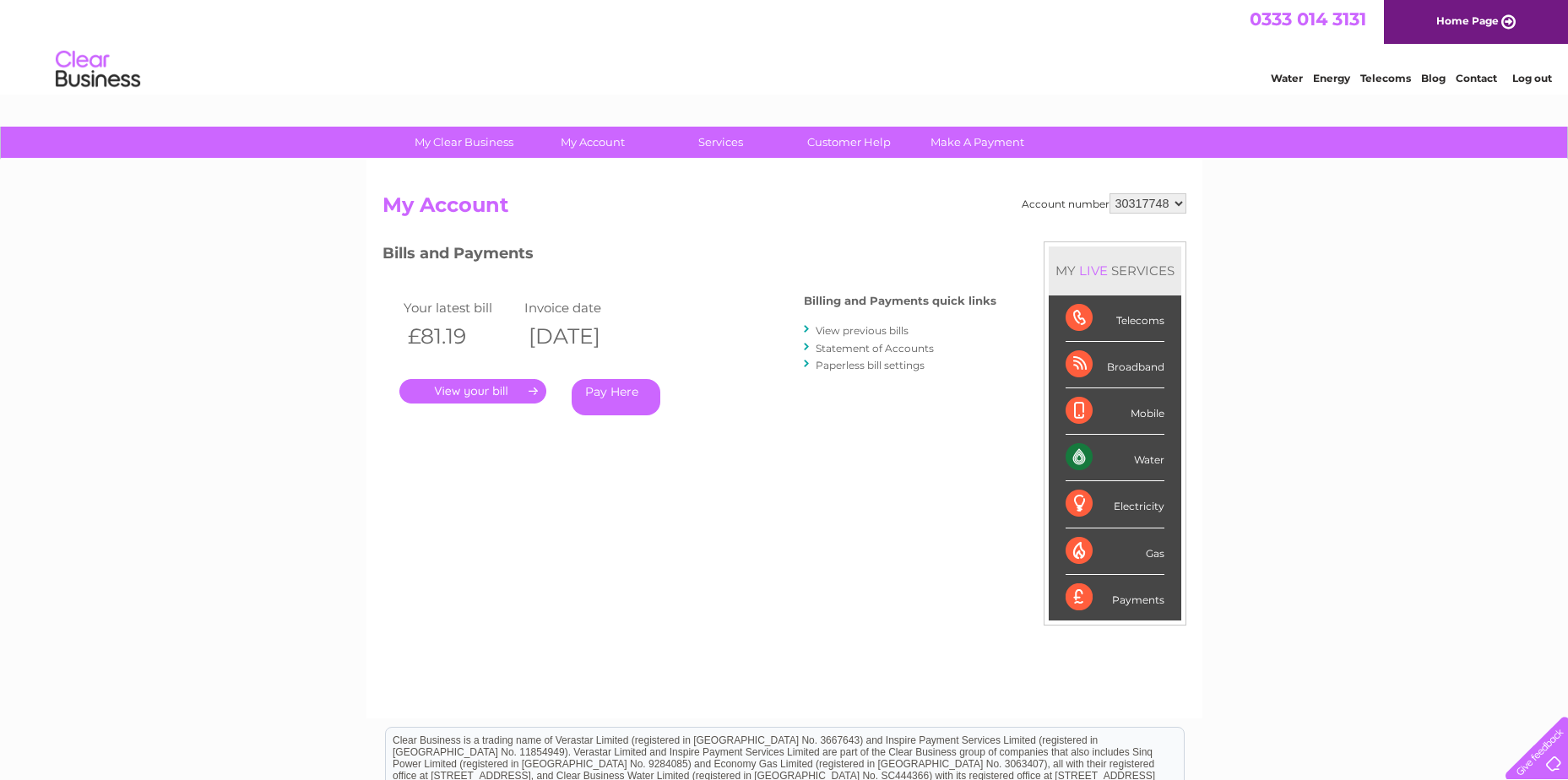
click at [1110, 193] on select "30314358 30314752 30317716 30317748" at bounding box center [1148, 203] width 77 height 21
click at [1154, 204] on select "30314358 30314752 30317716 30317748" at bounding box center [1148, 203] width 77 height 21
select select "30314752"
click at [1110, 193] on select "30314358 30314752 30317716 30317748" at bounding box center [1148, 203] width 77 height 21
click at [483, 383] on link "." at bounding box center [473, 390] width 147 height 24
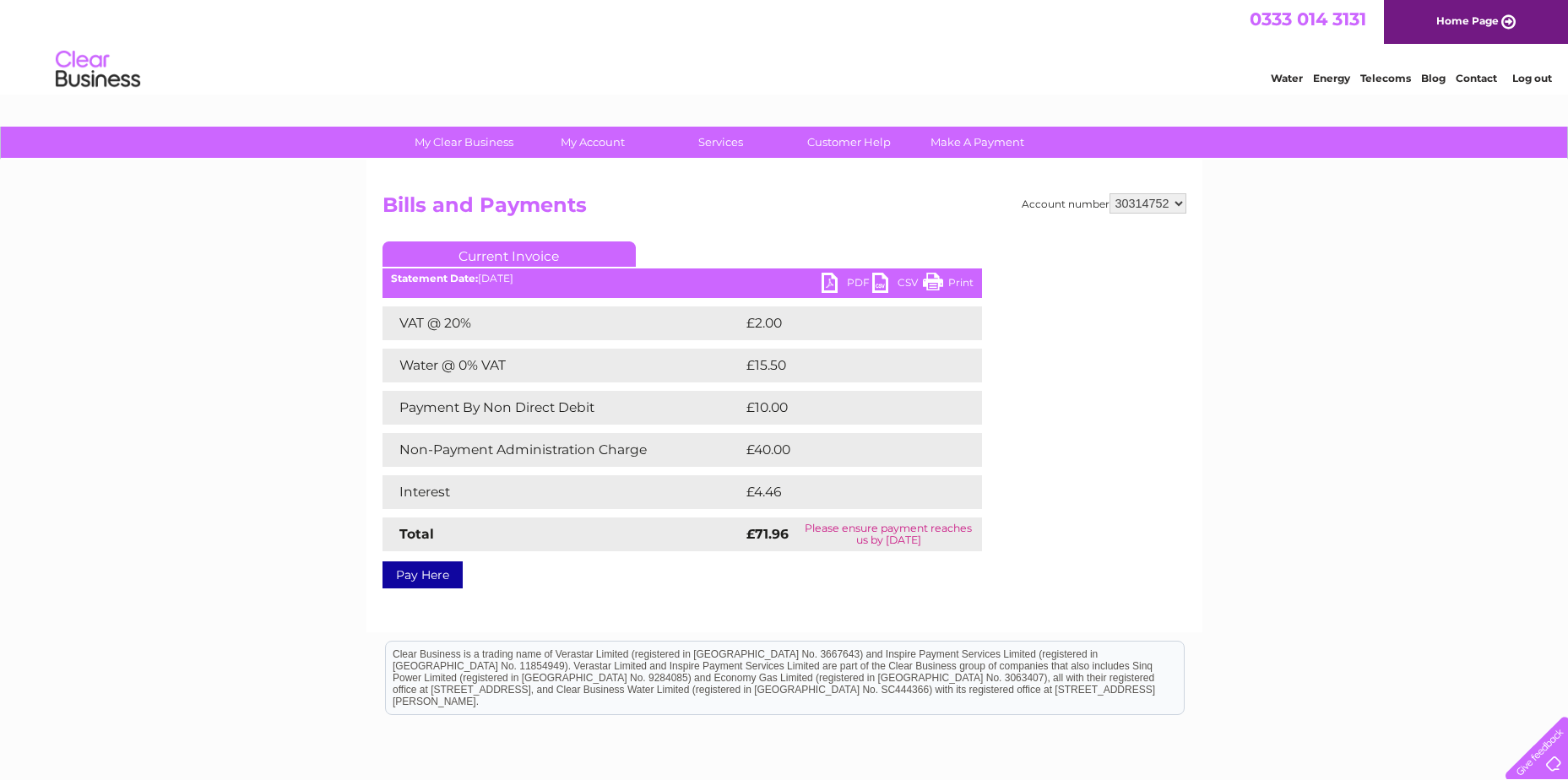
click at [843, 285] on link "PDF" at bounding box center [846, 284] width 51 height 24
